Goal: Check status: Check status

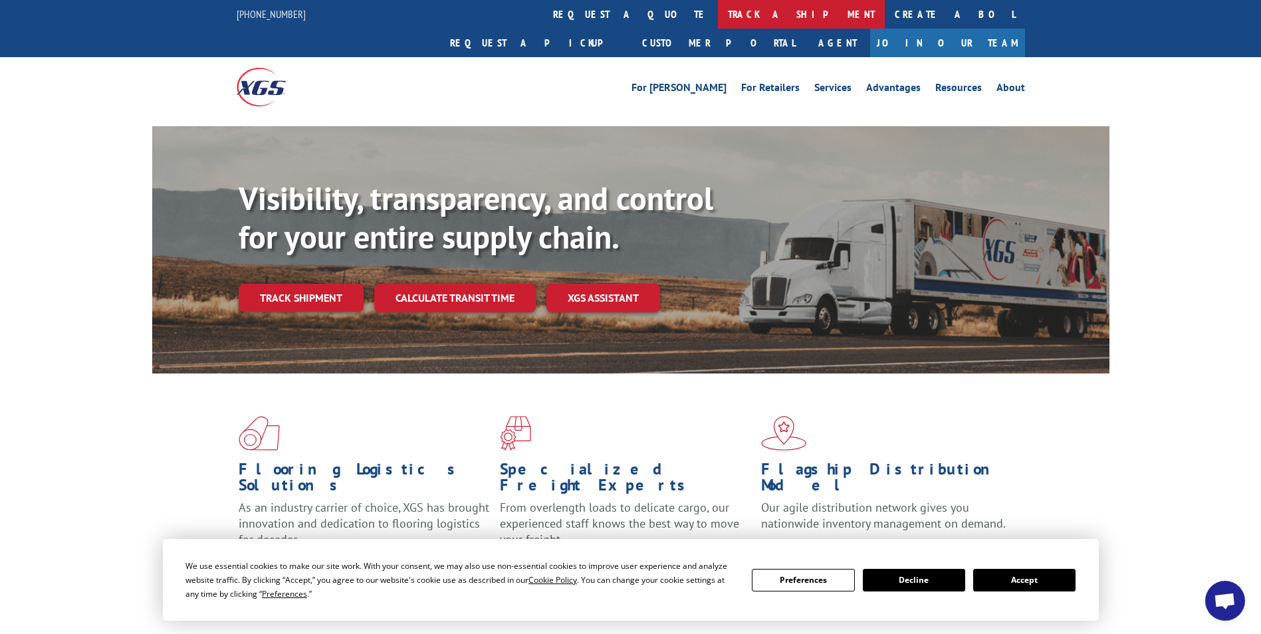
click at [718, 13] on link "track a shipment" at bounding box center [801, 14] width 167 height 29
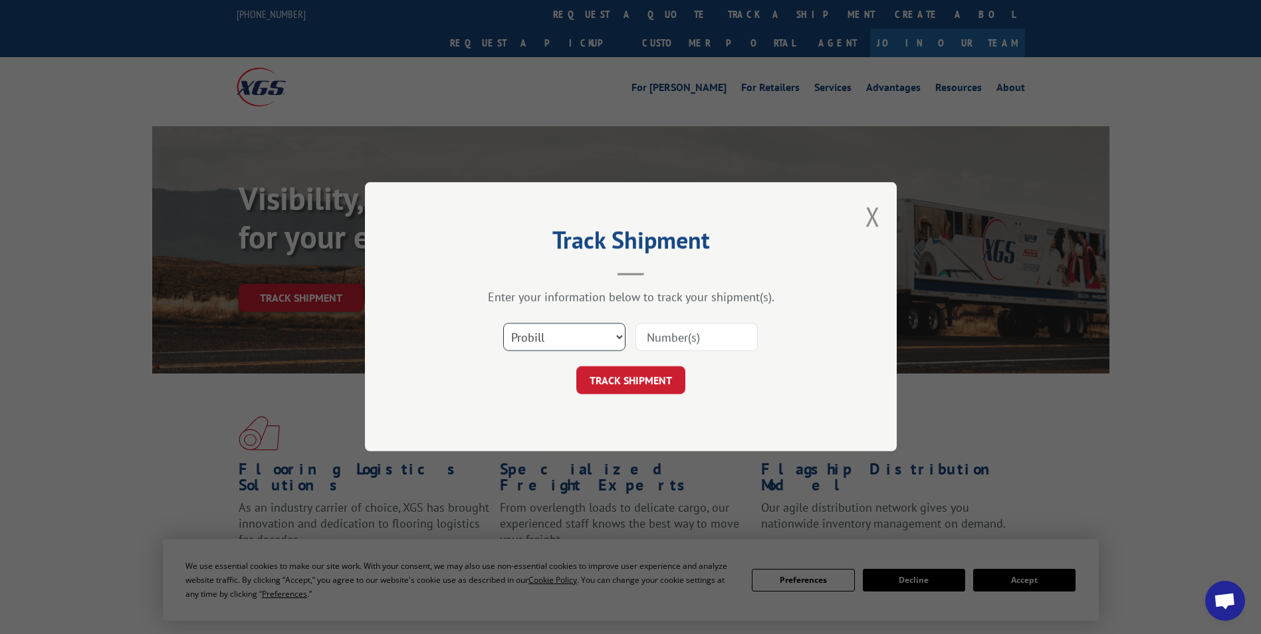
click at [614, 334] on select "Select category... Probill BOL PO" at bounding box center [564, 338] width 122 height 28
select select "bol"
click at [503, 324] on select "Select category... Probill BOL PO" at bounding box center [564, 338] width 122 height 28
paste input "54400928"
type input "54400928"
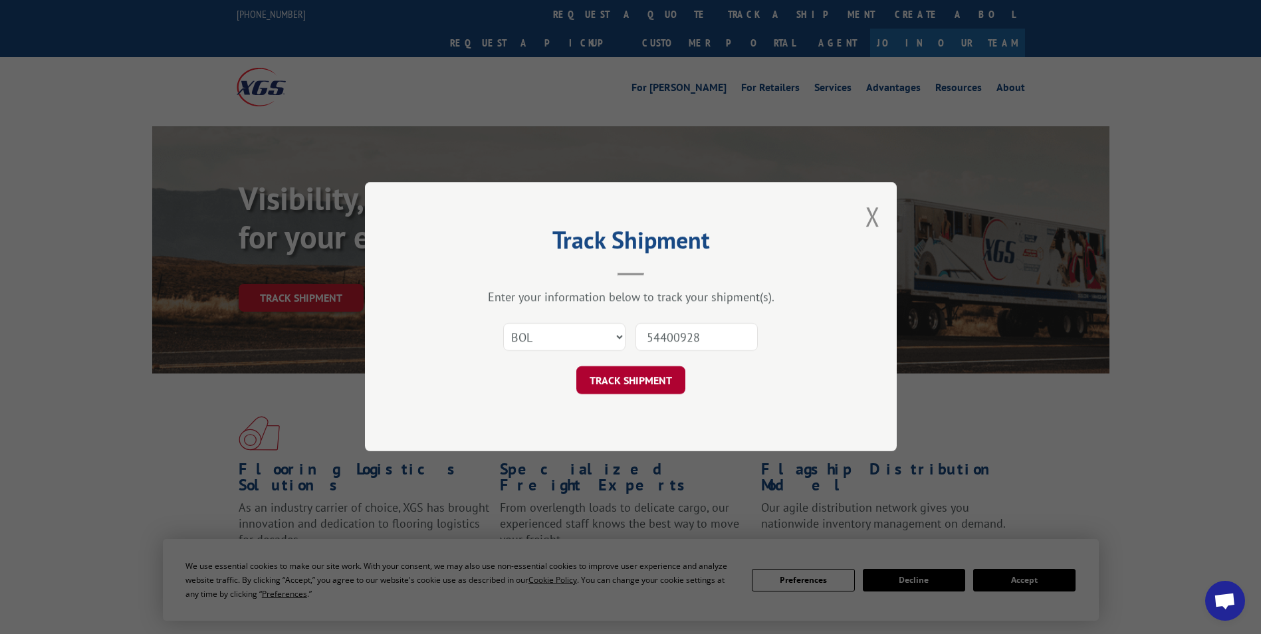
click at [646, 385] on button "TRACK SHIPMENT" at bounding box center [630, 381] width 109 height 28
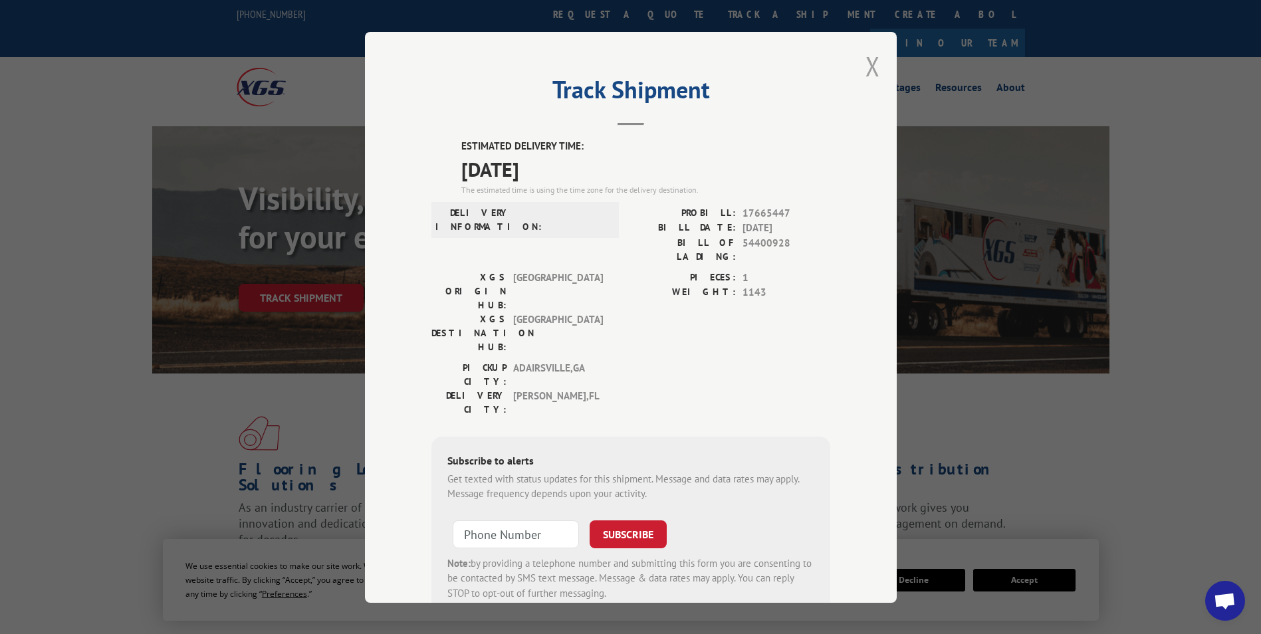
click at [868, 63] on button "Close modal" at bounding box center [873, 66] width 15 height 35
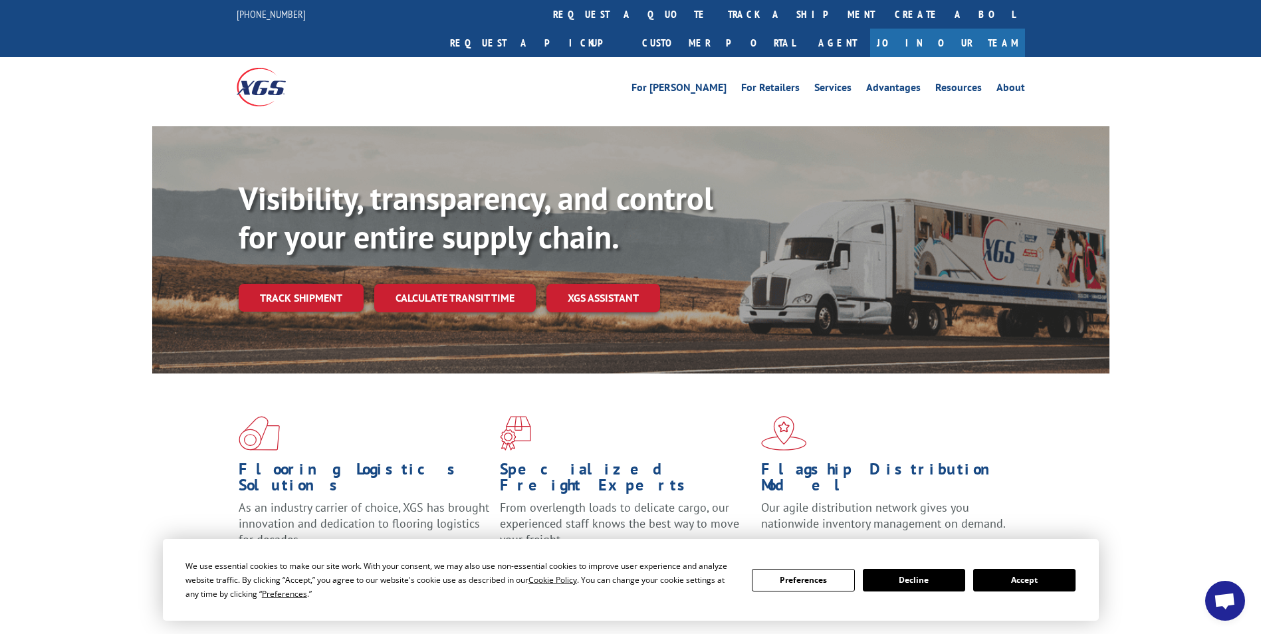
click at [1211, 198] on div "Visibility, transparency, and control for your entire supply chain. Track shipm…" at bounding box center [630, 262] width 1261 height 273
click at [1155, 505] on div "Flooring Logistics Solutions As an industry carrier of choice, XGS has brought …" at bounding box center [630, 507] width 1261 height 267
click at [1100, 420] on div "Flooring Logistics Solutions As an industry carrier of choice, XGS has brought …" at bounding box center [630, 496] width 957 height 244
